Goal: Task Accomplishment & Management: Manage account settings

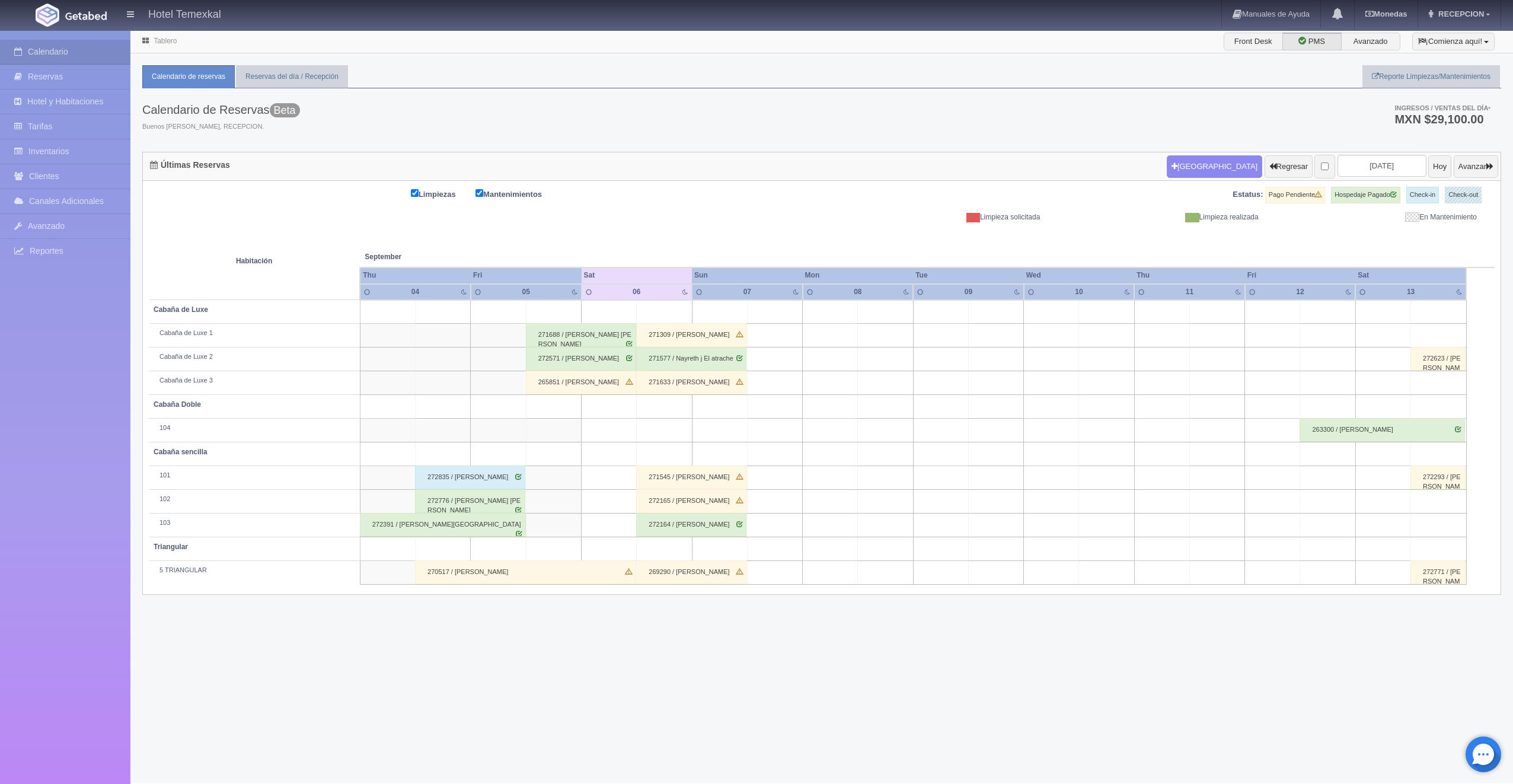
click at [568, 319] on td at bounding box center [553, 312] width 55 height 24
click at [559, 347] on button "Nueva Reserva" at bounding box center [557, 345] width 102 height 20
type input "[DATE]"
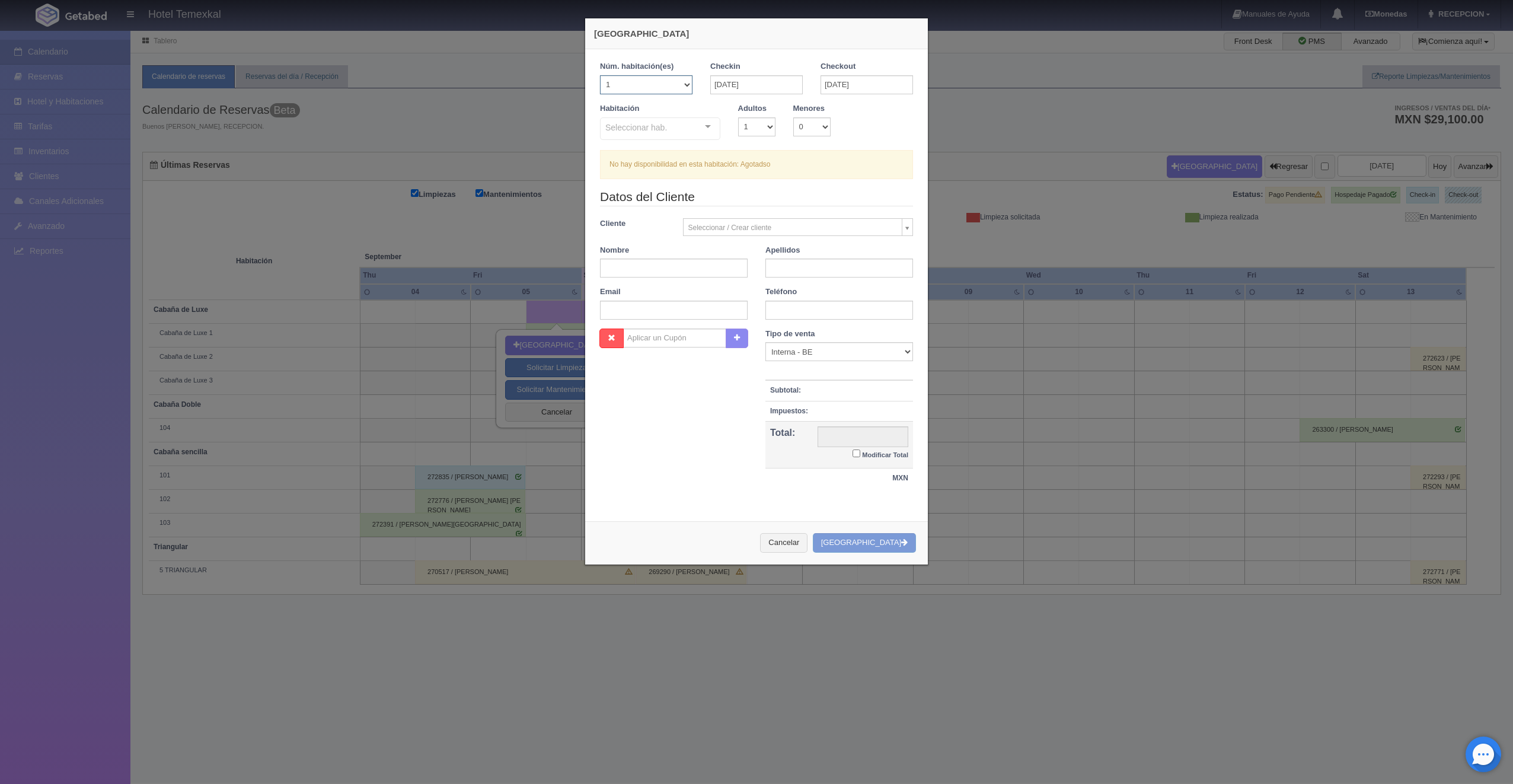
click at [679, 78] on select "1 2 3 4 5 6 7 8 9 10 11 12 13 14 15 16 17 18 19 20" at bounding box center [646, 84] width 93 height 19
click at [600, 75] on select "1 2 3 4 5 6 7 8 9 10 11 12 13 14 15 16 17 18 19 20" at bounding box center [646, 84] width 93 height 19
click at [669, 122] on div "Seleccionar hab." at bounding box center [660, 129] width 120 height 22
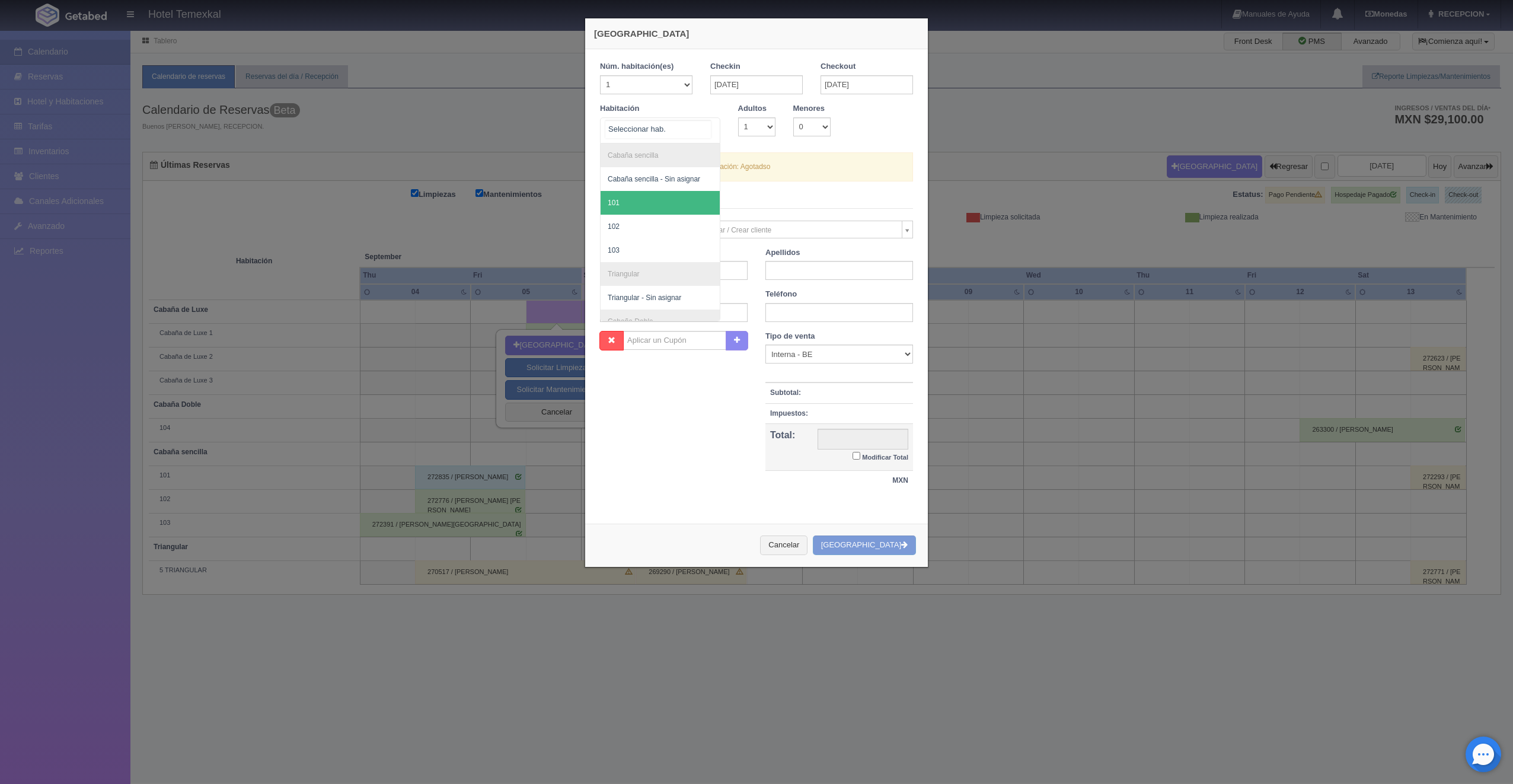
click at [640, 209] on span "101" at bounding box center [661, 203] width 119 height 24
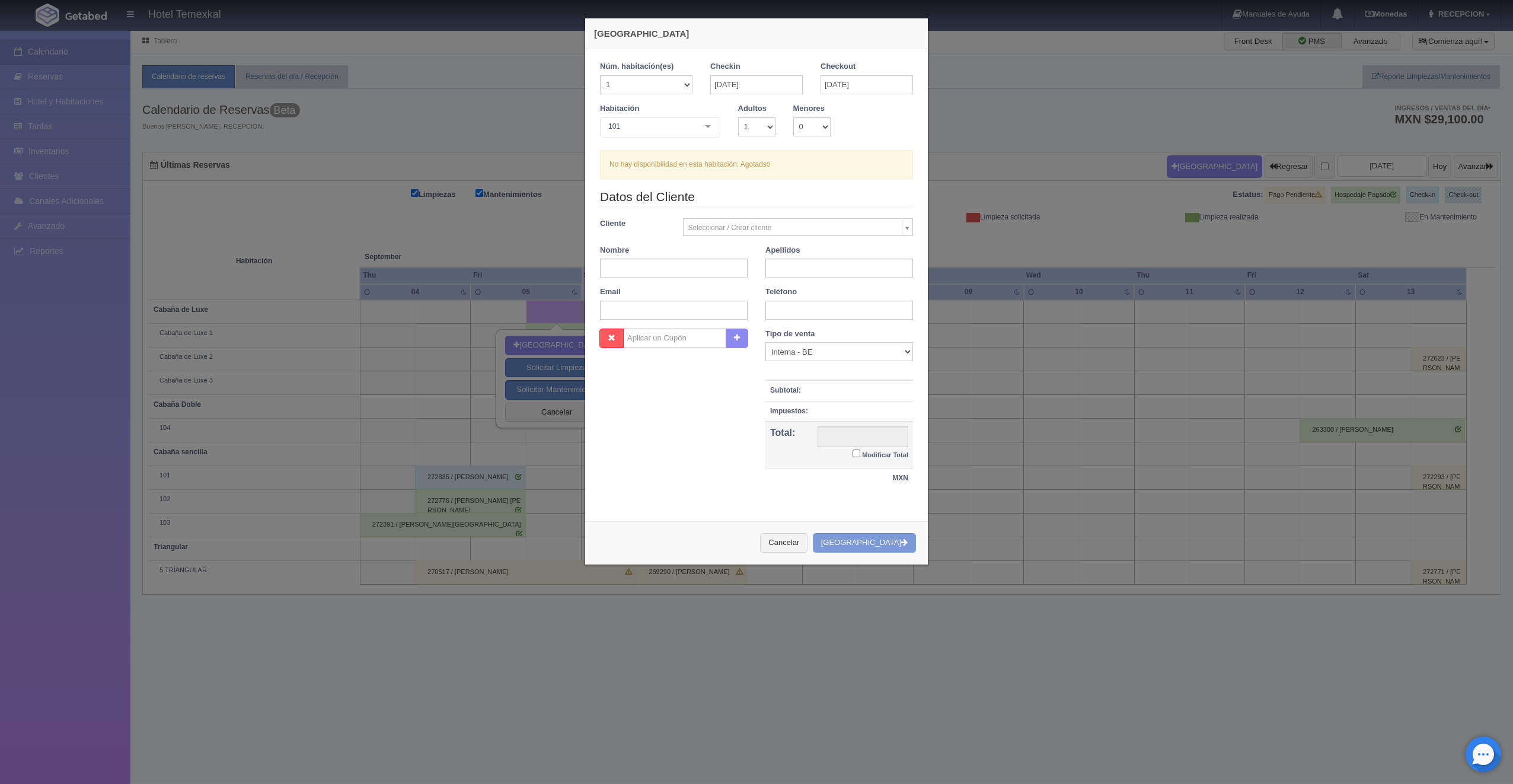
checkbox input "false"
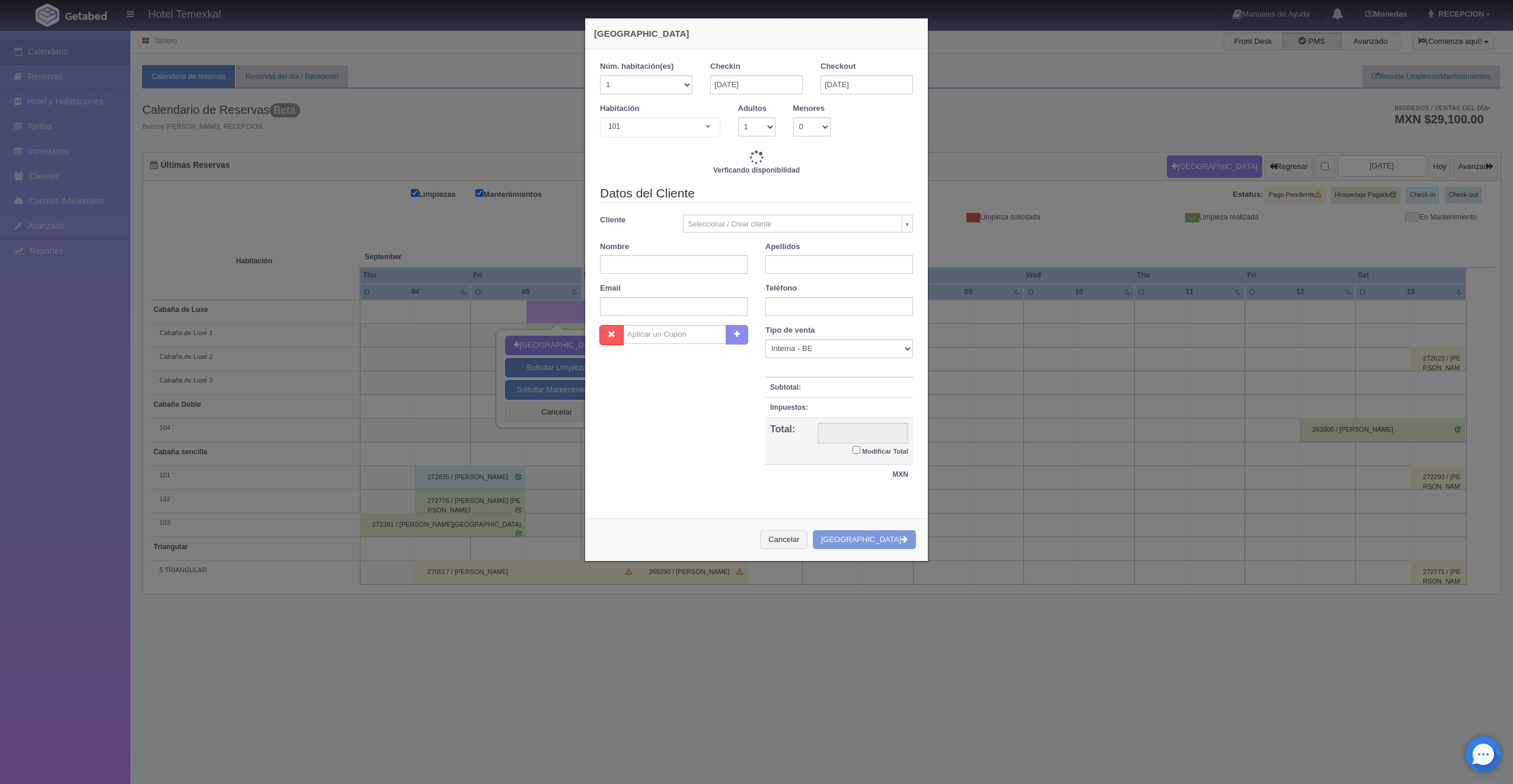
type input "4000.00"
checkbox input "false"
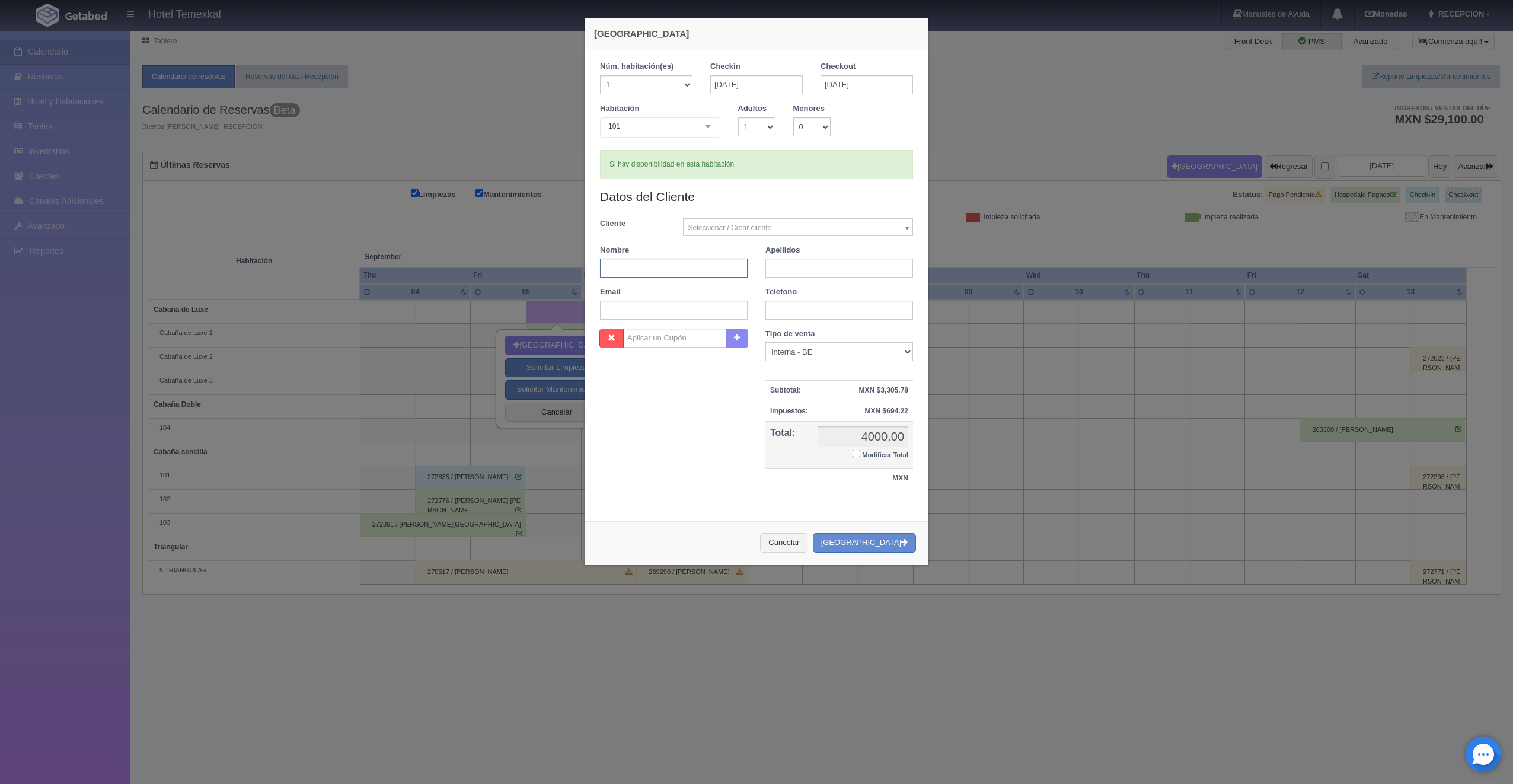
click at [654, 268] on input "text" at bounding box center [673, 268] width 147 height 19
type input "c"
type input "CAROL"
click at [800, 261] on input "text" at bounding box center [839, 268] width 147 height 19
type input "MORA"
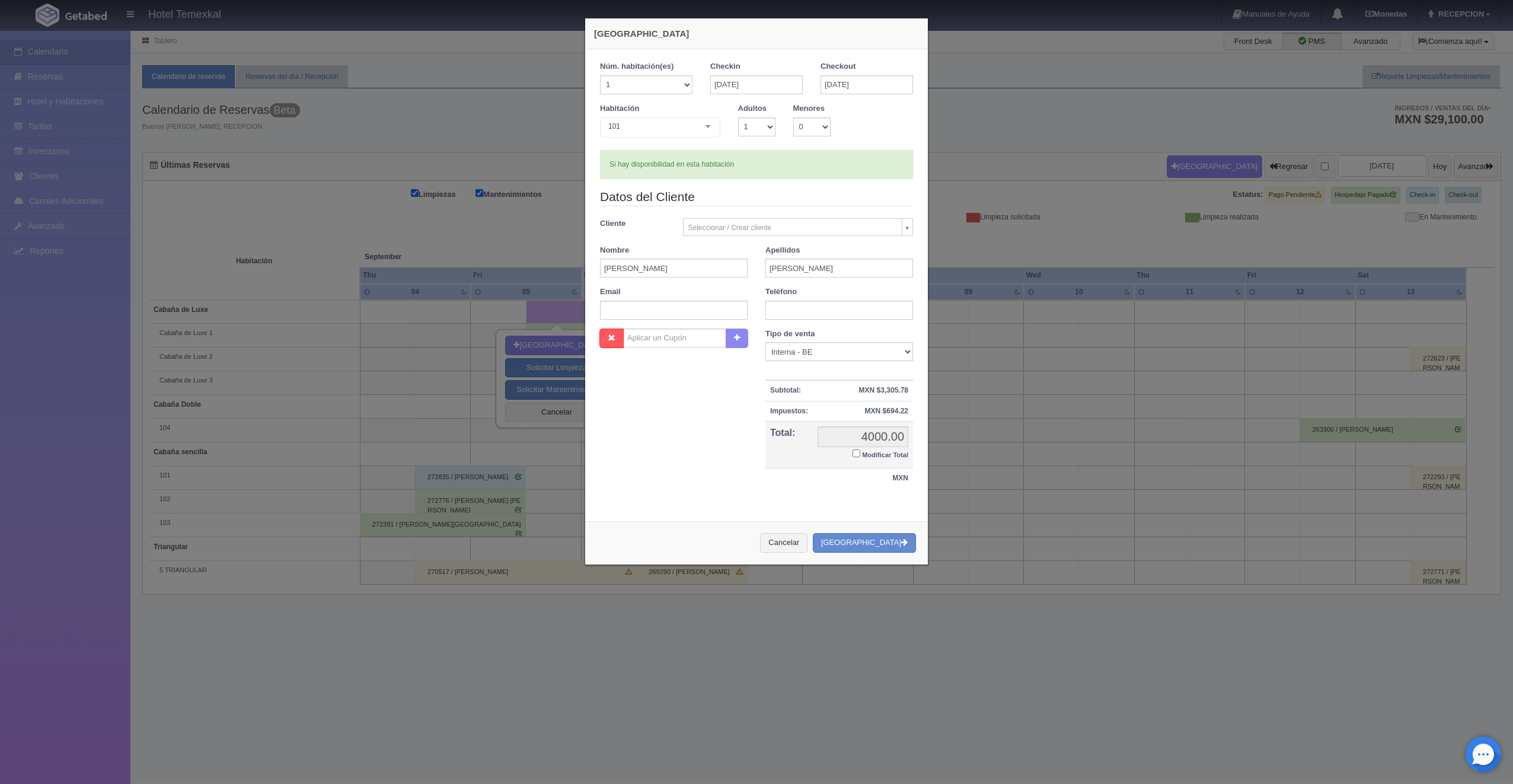
click at [666, 463] on div "Nombre Cupón : Descuentos : Tipo de venta Correo Electronico Interna - BE Llama…" at bounding box center [757, 414] width 331 height 172
click at [852, 458] on label "Modificar Total" at bounding box center [880, 454] width 55 height 14
click at [852, 457] on input "Modificar Total" at bounding box center [856, 453] width 8 height 8
checkbox input "true"
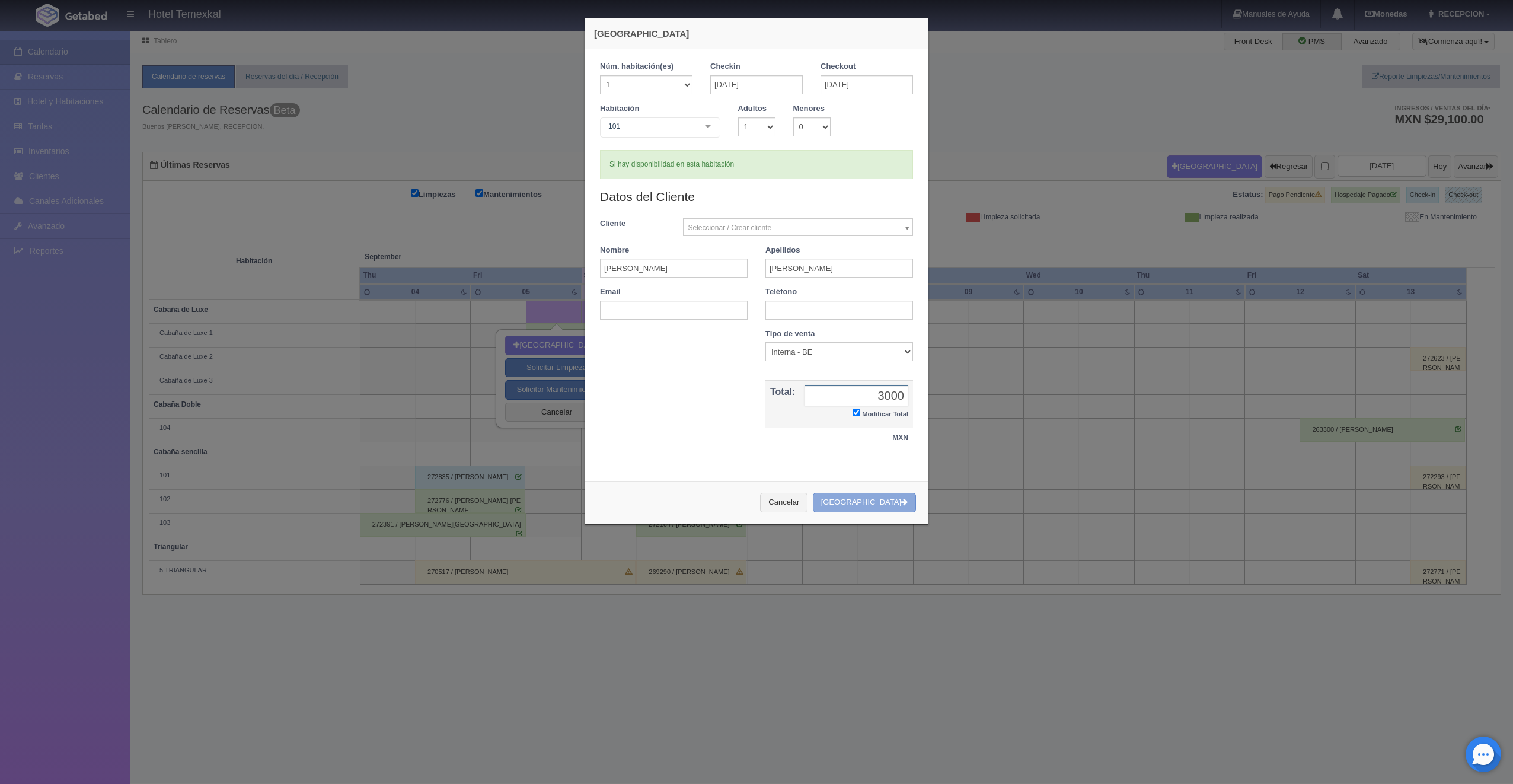
type input "3000"
click at [887, 504] on button "[GEOGRAPHIC_DATA]" at bounding box center [864, 502] width 103 height 20
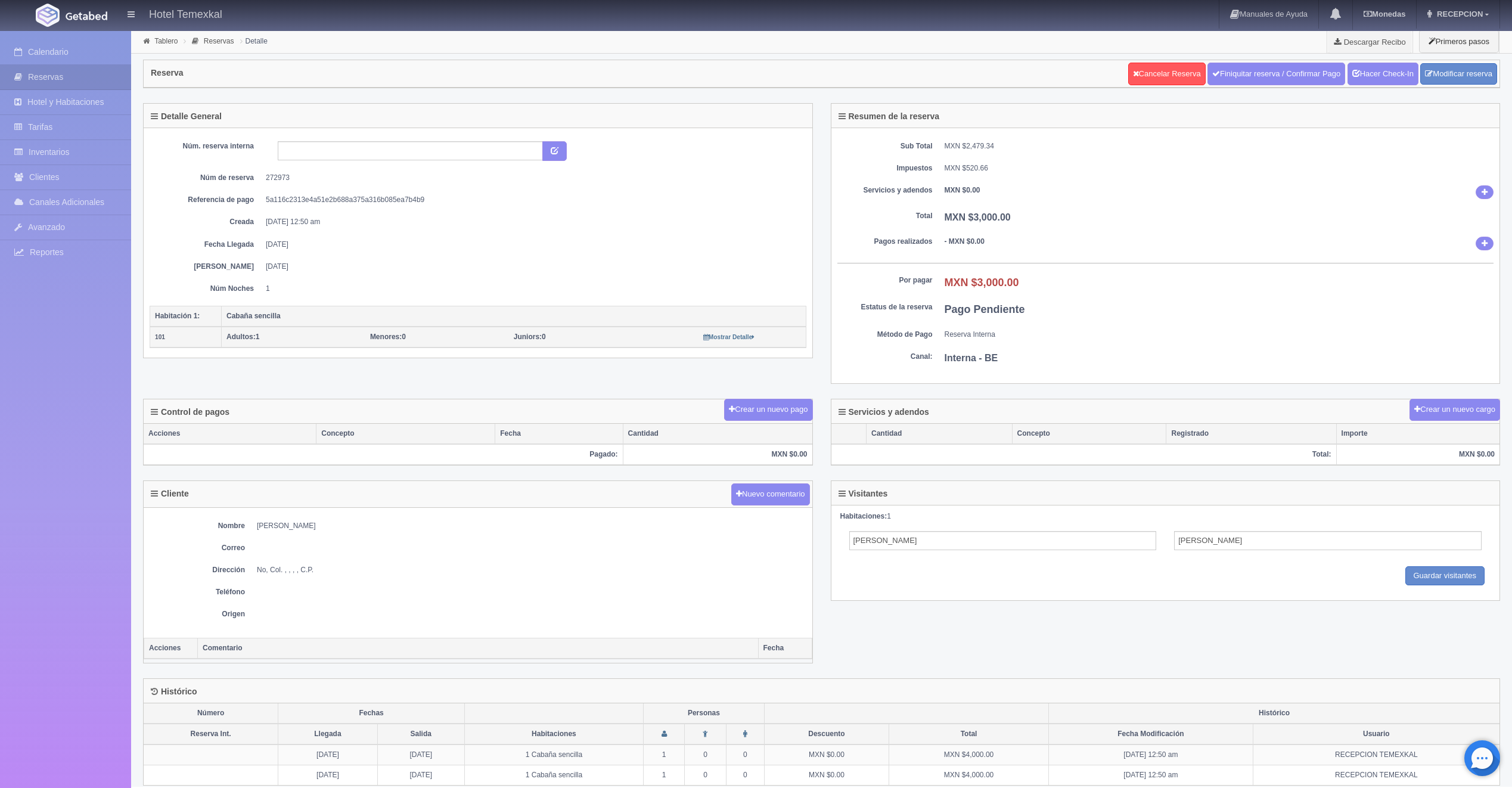
click at [753, 394] on div "Detalle General Núm. reserva interna Núm de reserva 272973 Referencia de pago 5…" at bounding box center [822, 251] width 1375 height 296
click at [754, 398] on button "Crear un nuevo pago" at bounding box center [768, 409] width 88 height 22
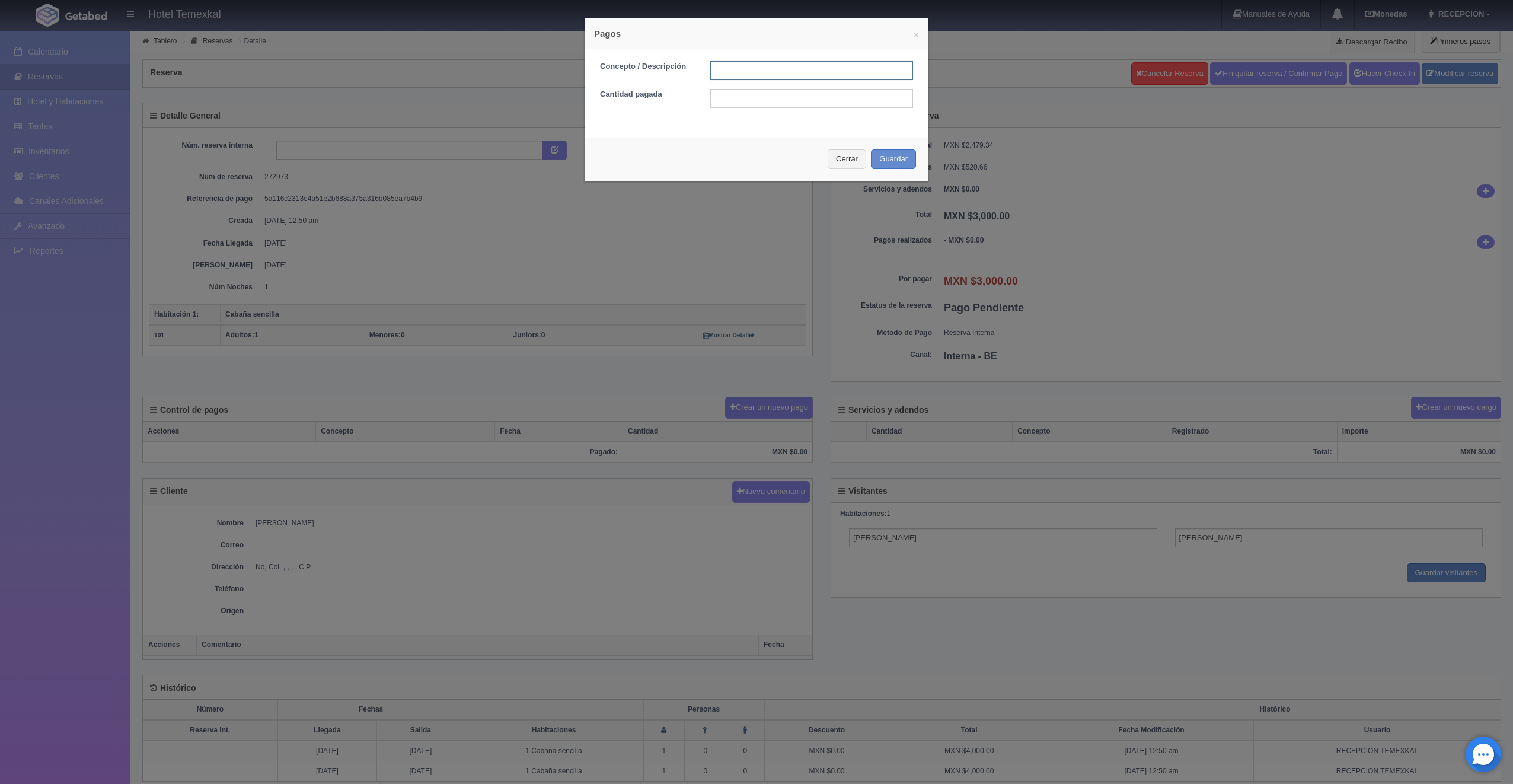
click at [773, 68] on input "text" at bounding box center [811, 71] width 203 height 19
click at [770, 75] on input "text" at bounding box center [811, 71] width 203 height 19
type input "PAGADO"
click at [737, 99] on input "text" at bounding box center [811, 98] width 203 height 19
type input "3000"
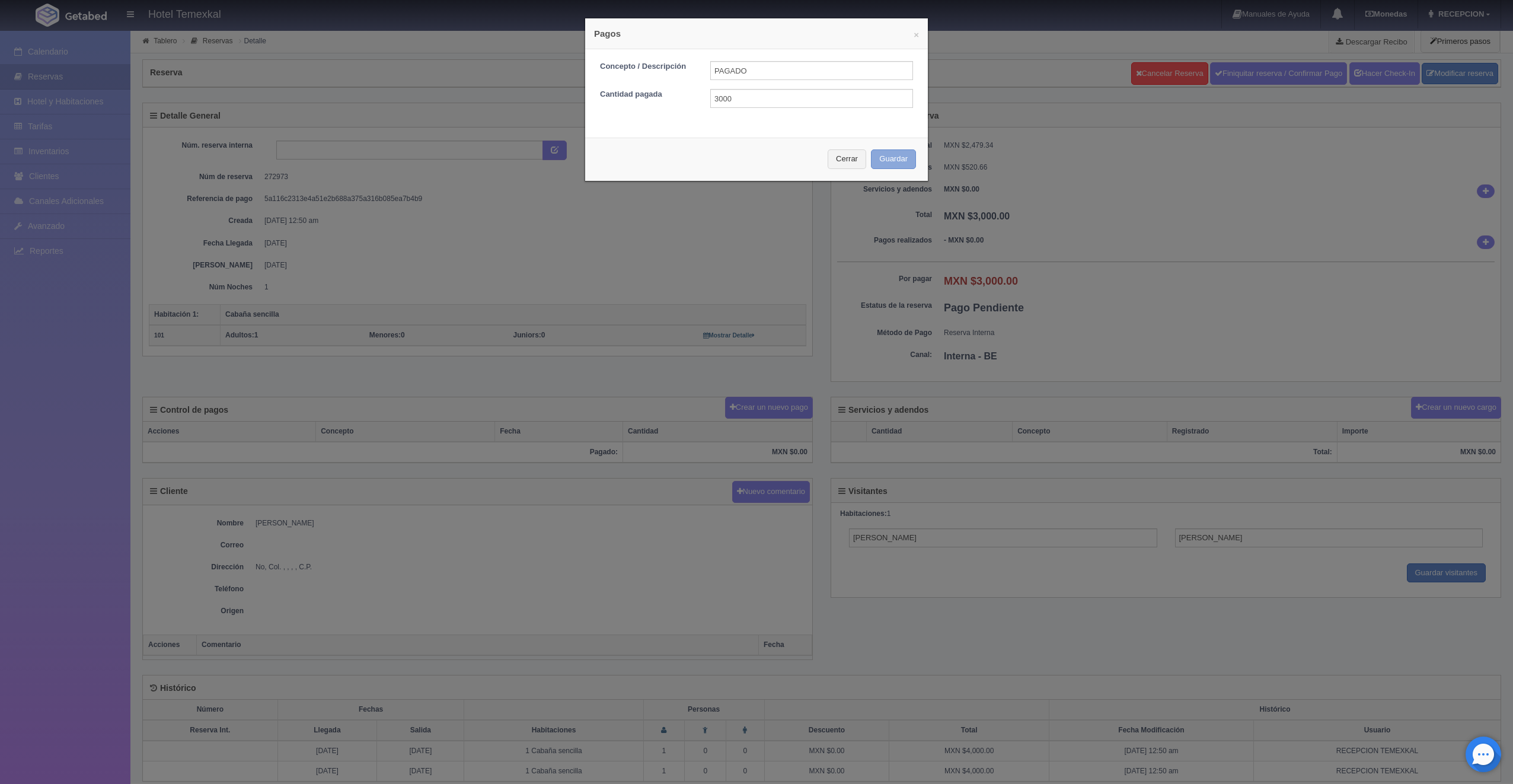
click at [909, 164] on button "Guardar" at bounding box center [893, 159] width 45 height 20
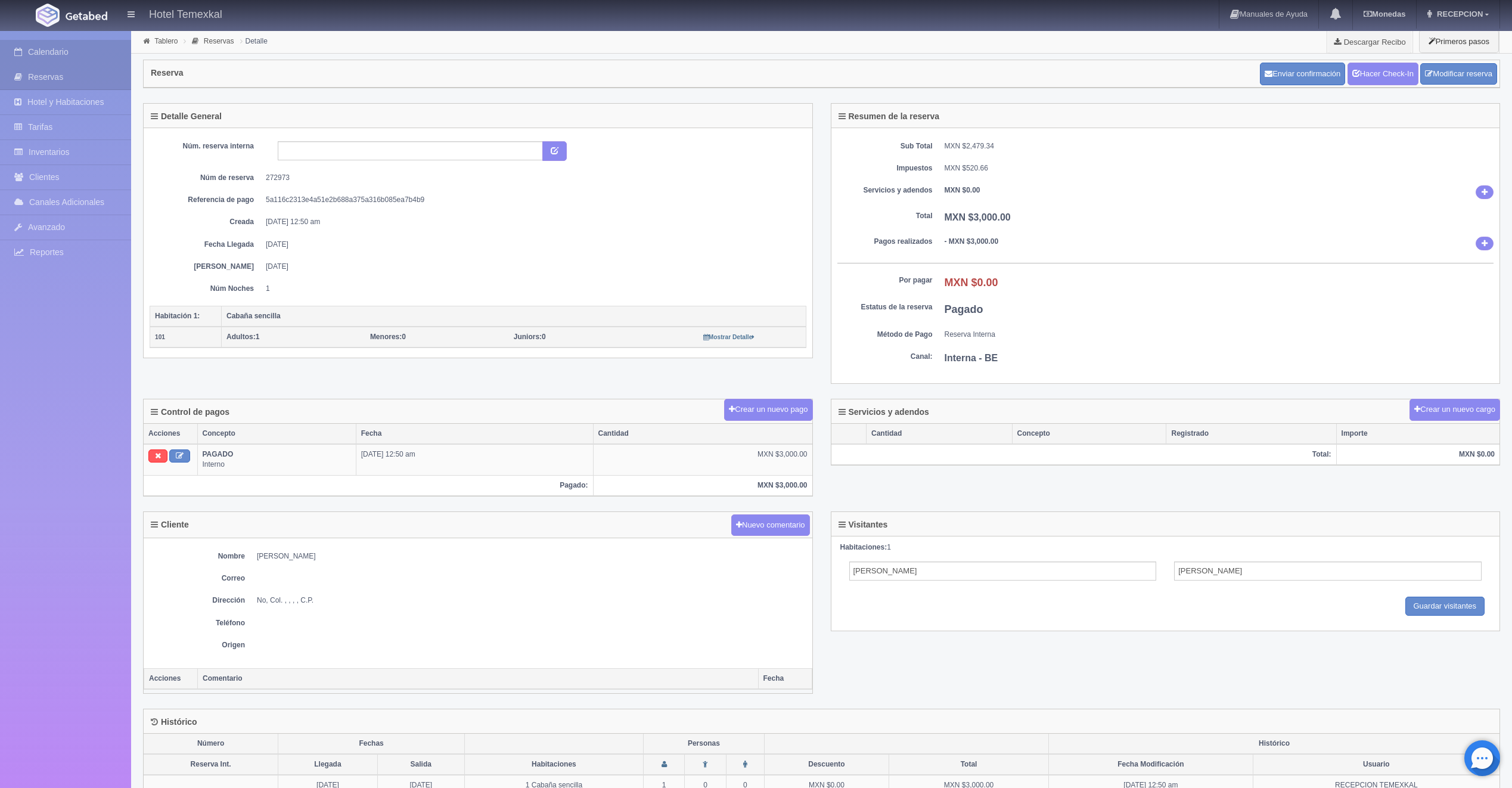
click at [67, 48] on link "Calendario" at bounding box center [65, 52] width 131 height 25
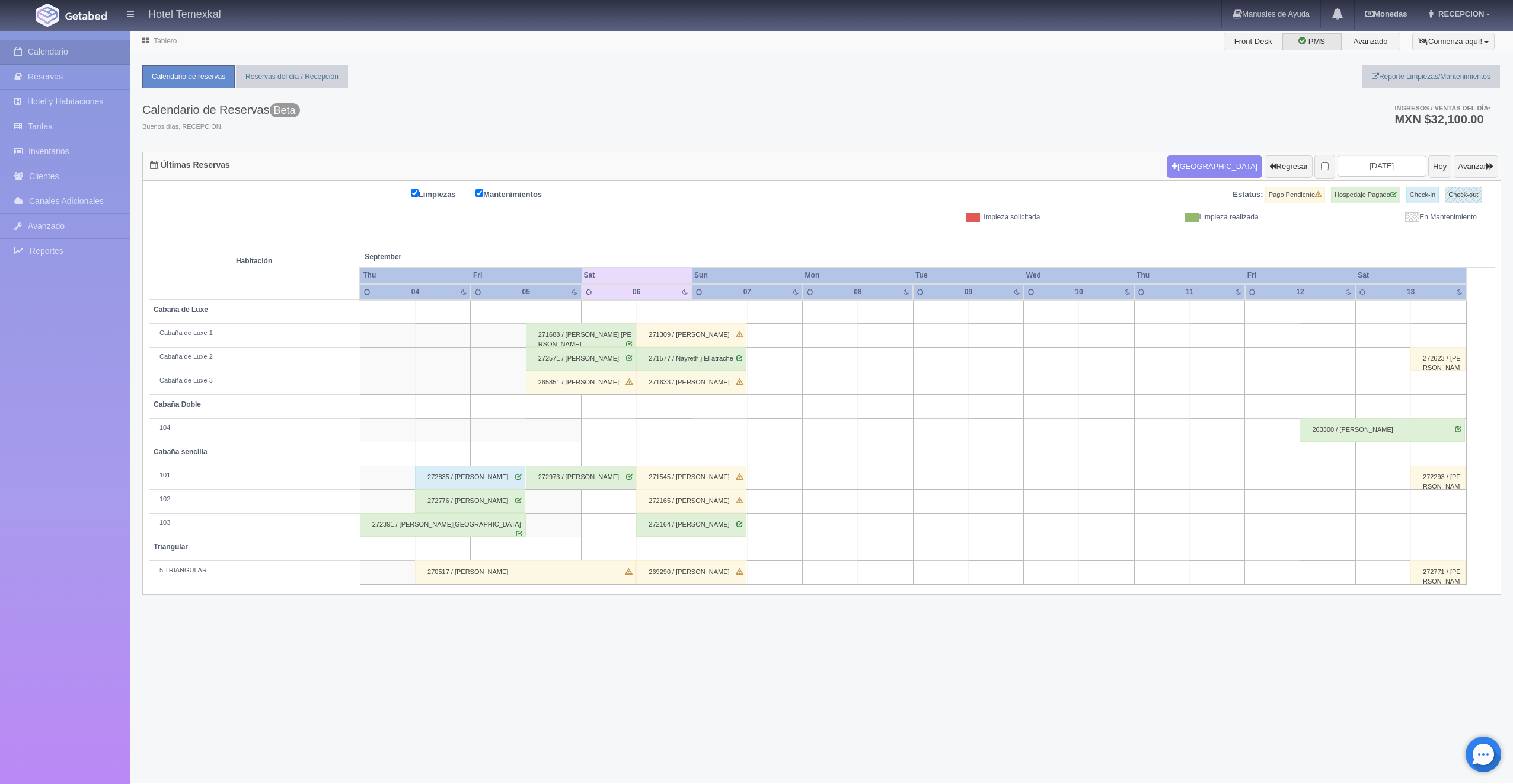
click at [576, 480] on div "272973 / [PERSON_NAME]" at bounding box center [580, 477] width 110 height 24
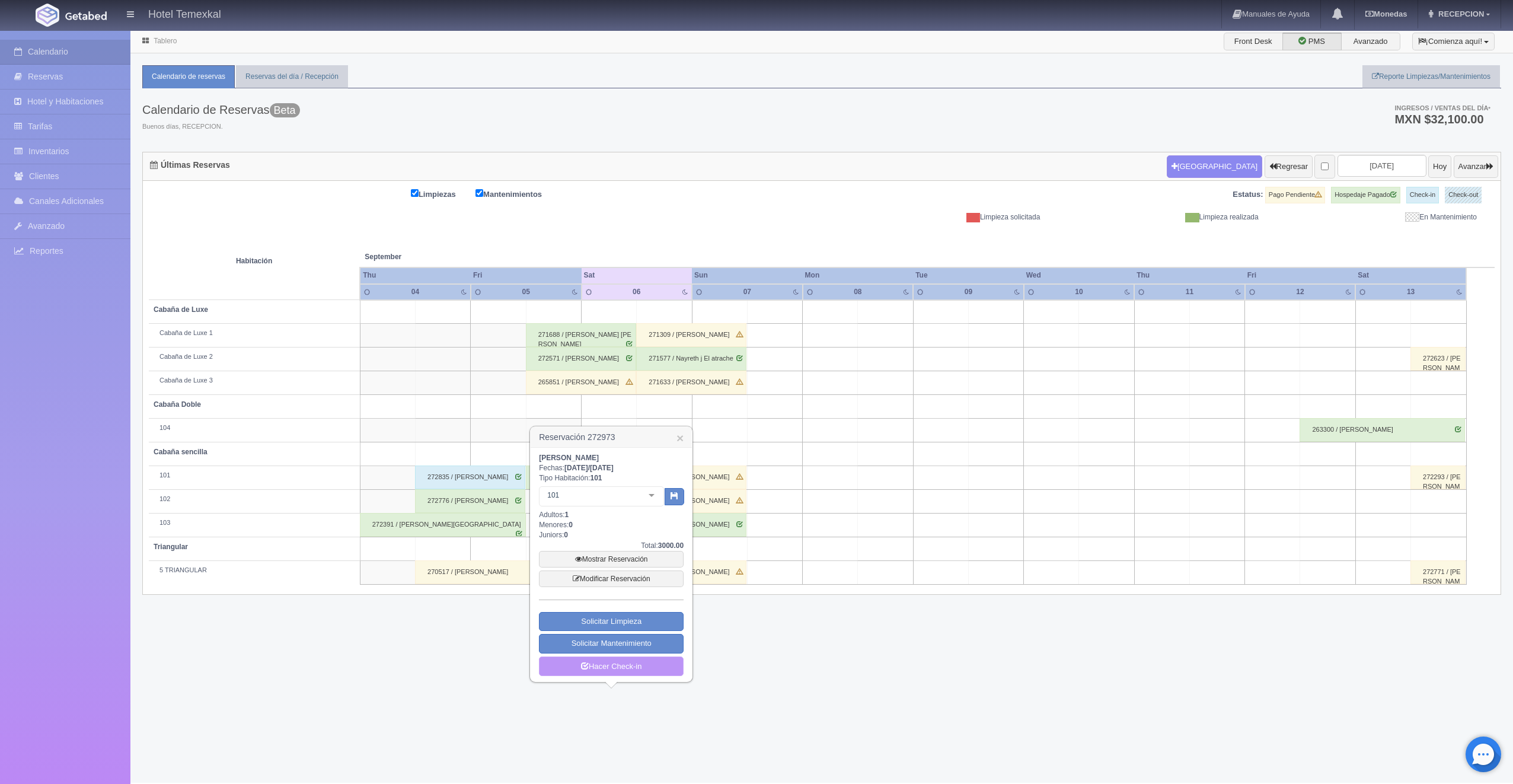
click at [627, 661] on link "Hacer Check-in" at bounding box center [611, 666] width 145 height 20
